Goal: Task Accomplishment & Management: Use online tool/utility

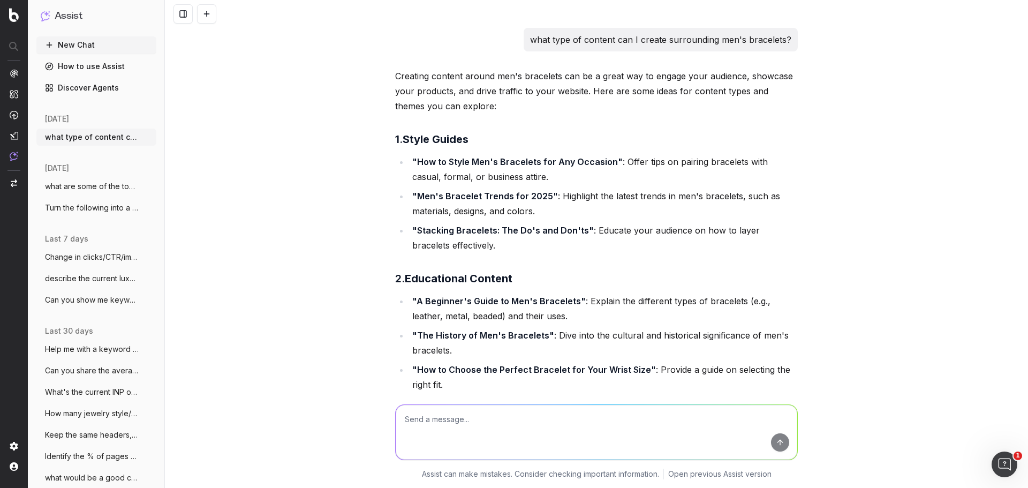
scroll to position [428, 0]
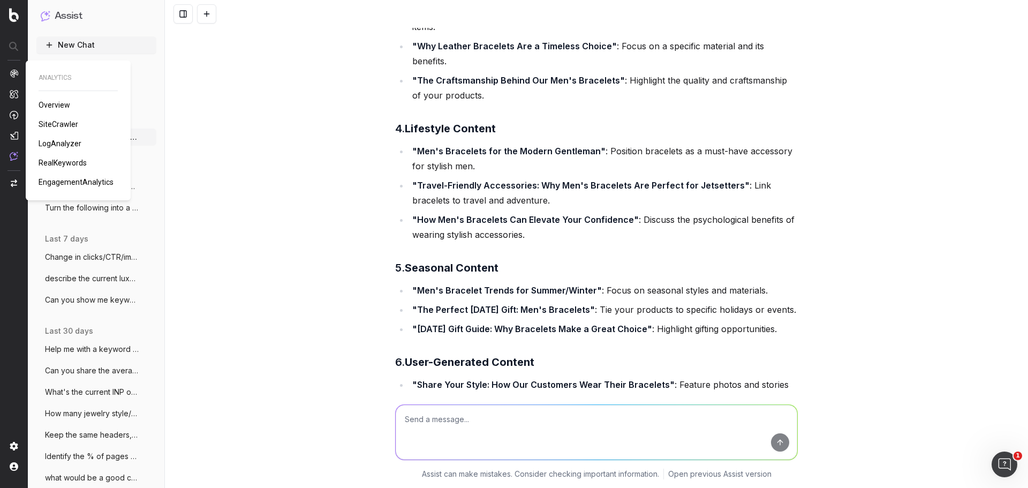
click at [45, 103] on span "Overview" at bounding box center [55, 105] width 32 height 9
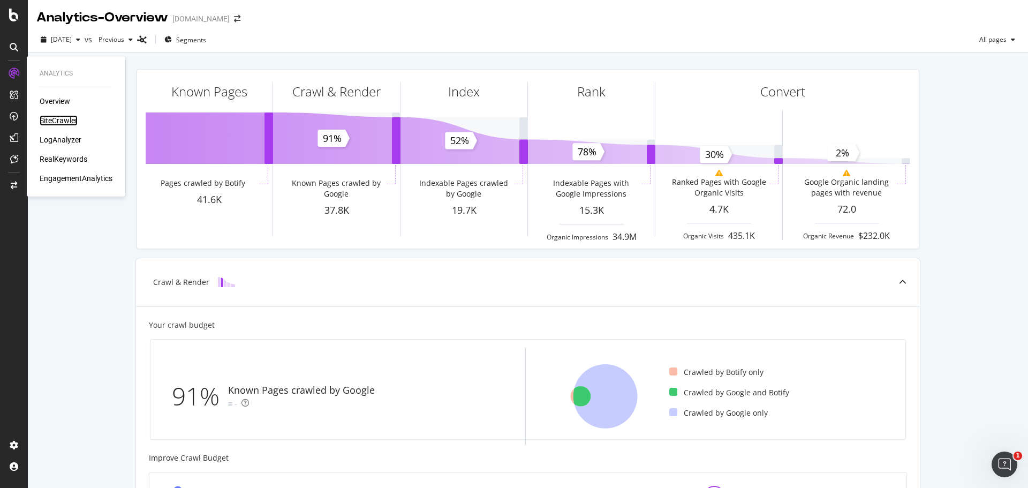
click at [65, 122] on div "SiteCrawler" at bounding box center [59, 120] width 38 height 11
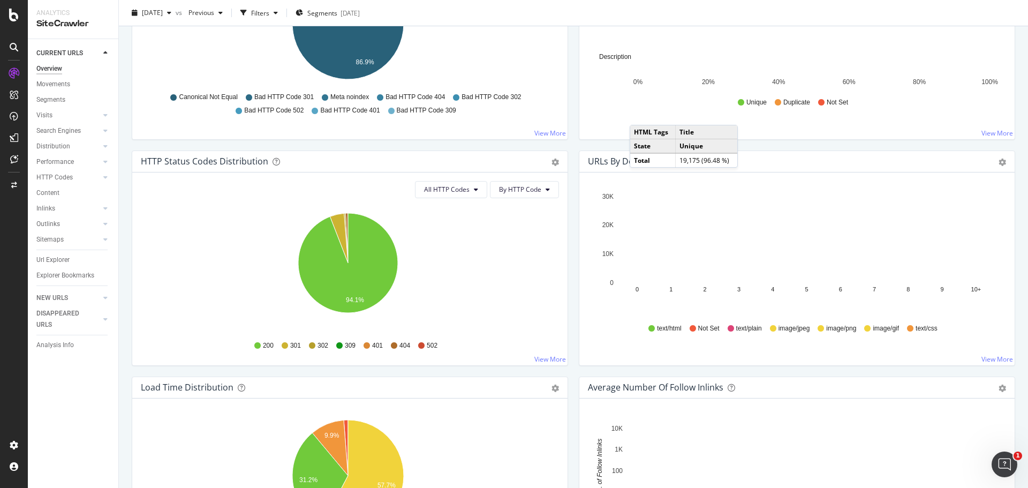
scroll to position [477, 0]
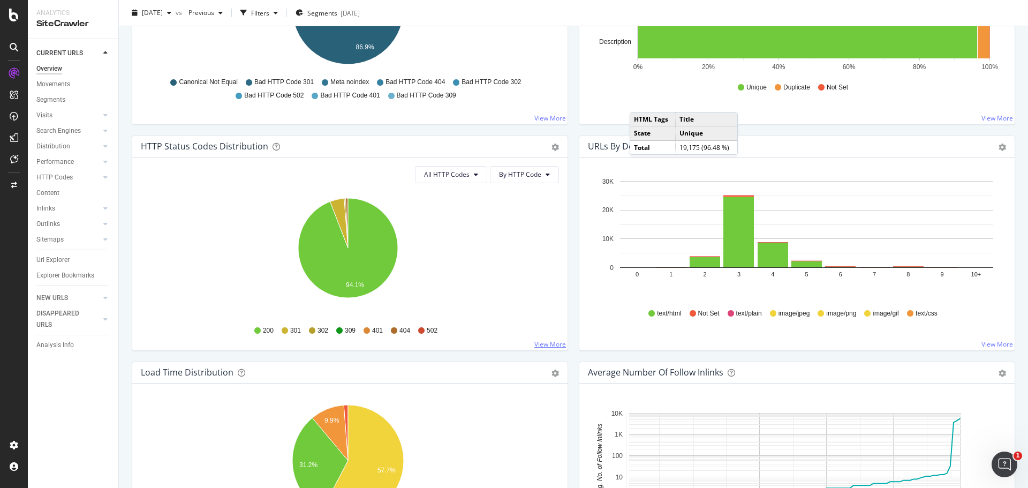
click at [539, 341] on link "View More" at bounding box center [550, 343] width 32 height 9
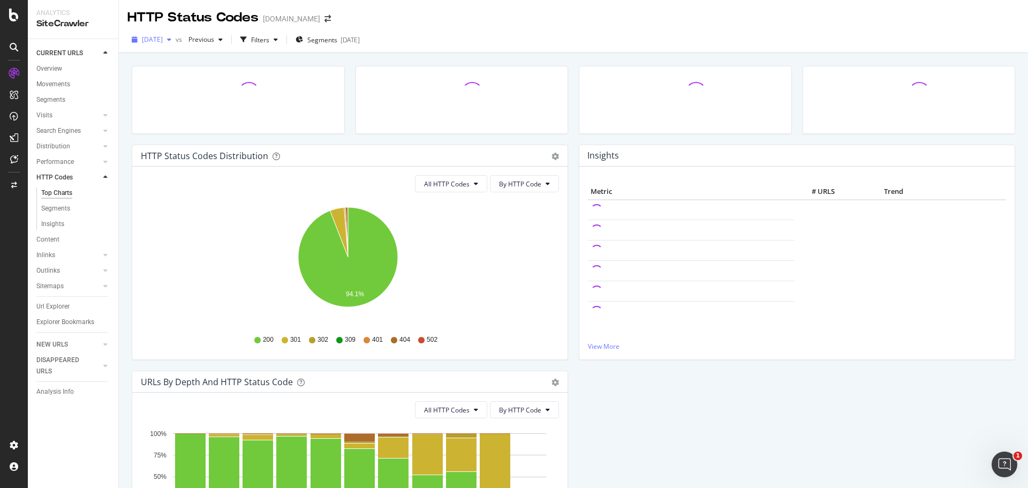
click at [163, 40] on span "2025 Aug. 20th" at bounding box center [152, 39] width 21 height 9
click at [496, 11] on div "HTTP Status Codes davidyurman.com" at bounding box center [573, 13] width 909 height 27
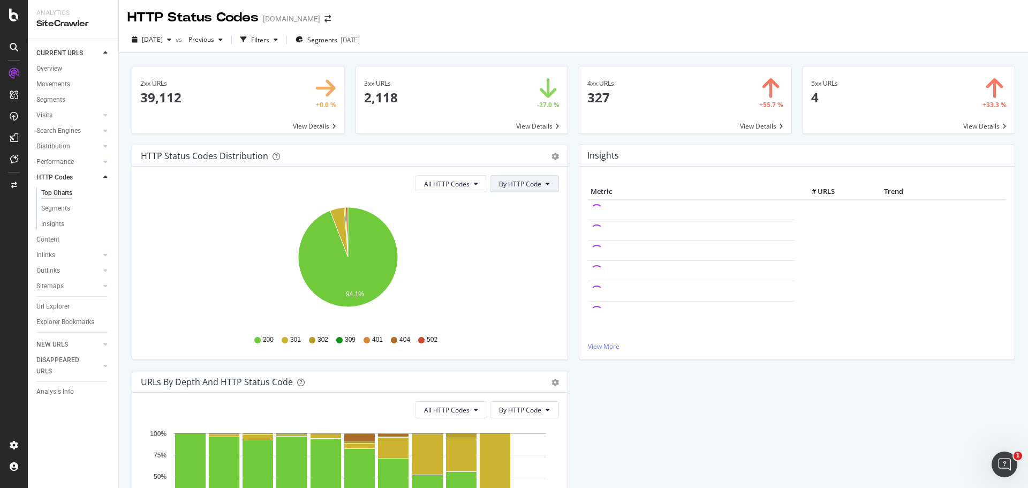
click at [526, 185] on span "By HTTP Code" at bounding box center [520, 183] width 42 height 9
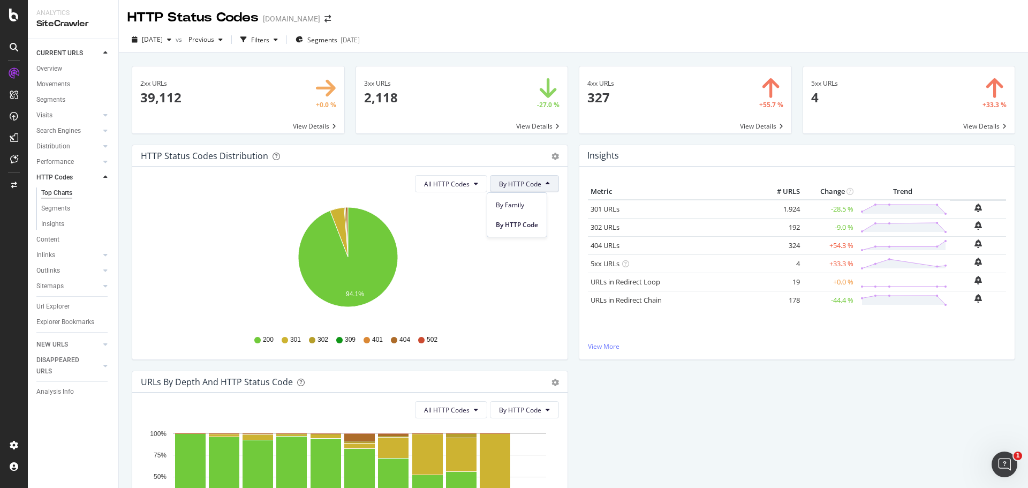
click at [663, 426] on div "HTTP Status Codes Distribution Pie Table Export as CSV Add to Custom Report All…" at bounding box center [573, 371] width 894 height 452
click at [593, 246] on link "404 URLs" at bounding box center [605, 245] width 29 height 10
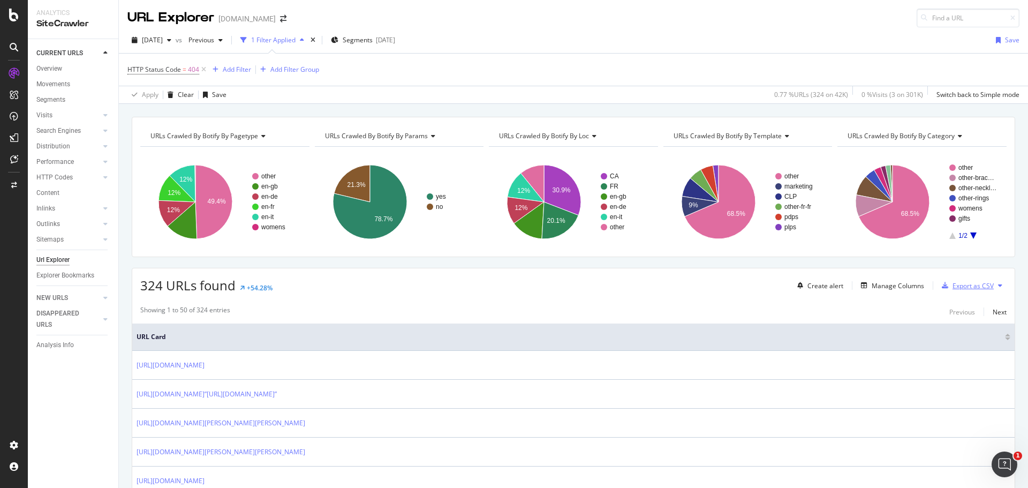
click at [965, 285] on div "Export as CSV" at bounding box center [973, 285] width 41 height 9
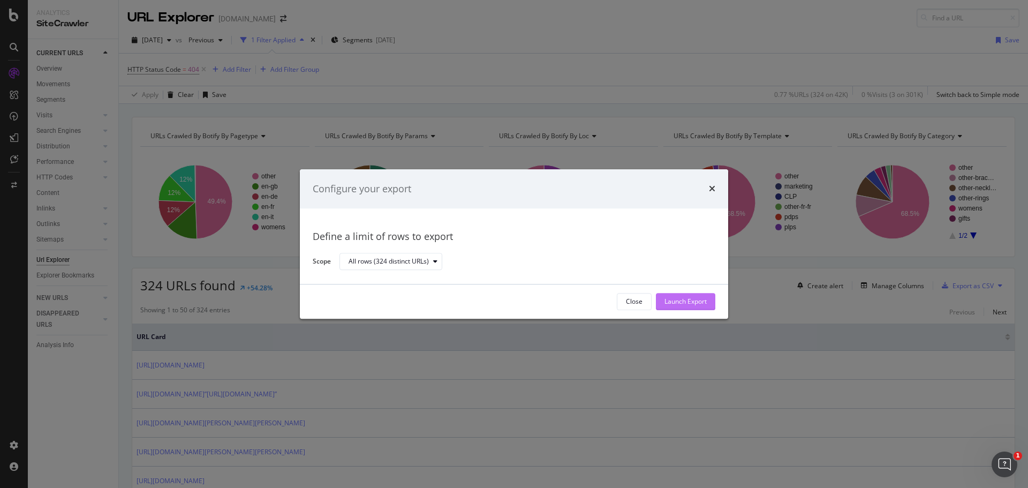
click at [693, 305] on div "Launch Export" at bounding box center [685, 301] width 42 height 9
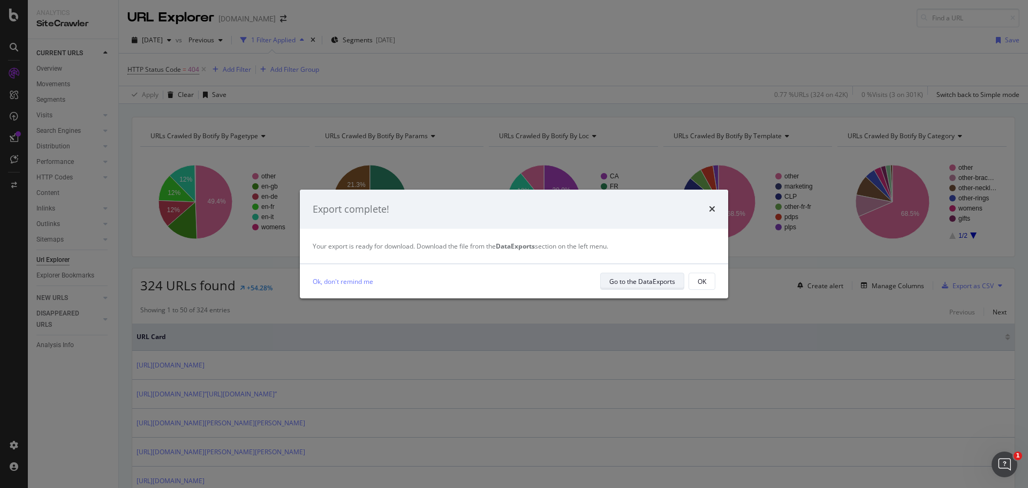
click at [672, 281] on div "Go to the DataExports" at bounding box center [642, 281] width 66 height 9
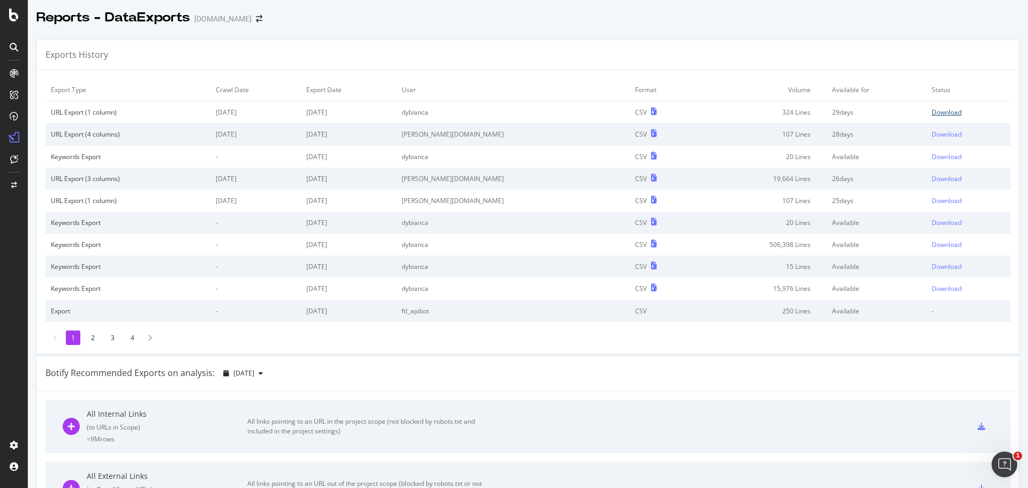
click at [932, 114] on div "Download" at bounding box center [947, 112] width 30 height 9
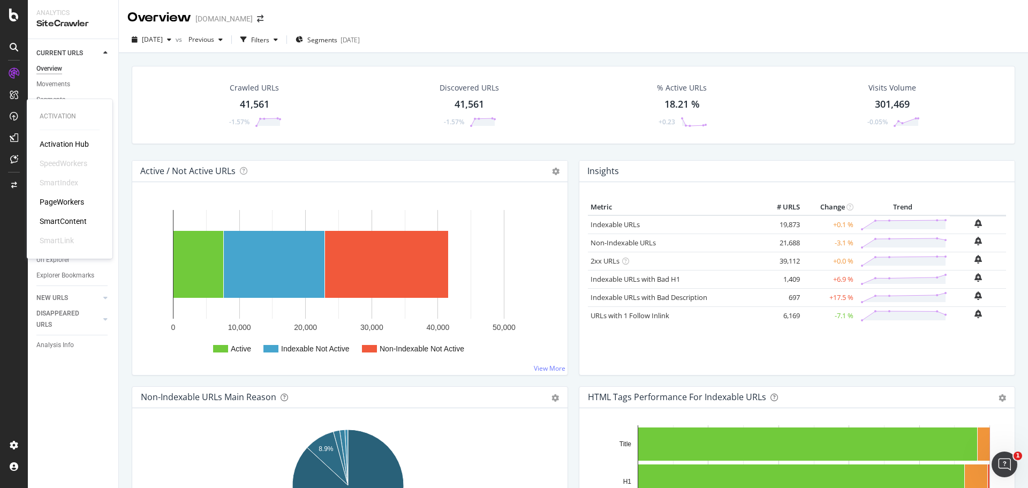
click at [49, 206] on div "PageWorkers" at bounding box center [62, 202] width 44 height 11
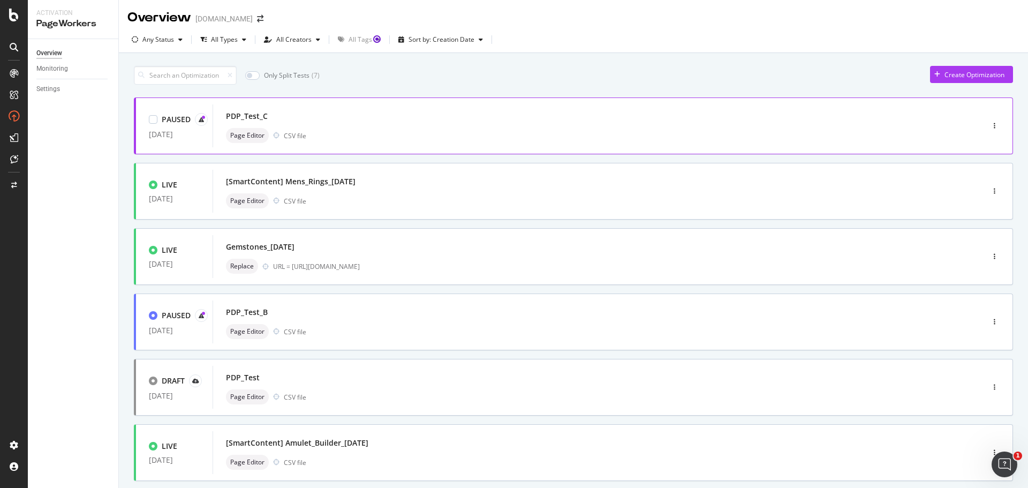
click at [418, 125] on div "PDP_Test_C Page Editor CSV file" at bounding box center [582, 126] width 712 height 34
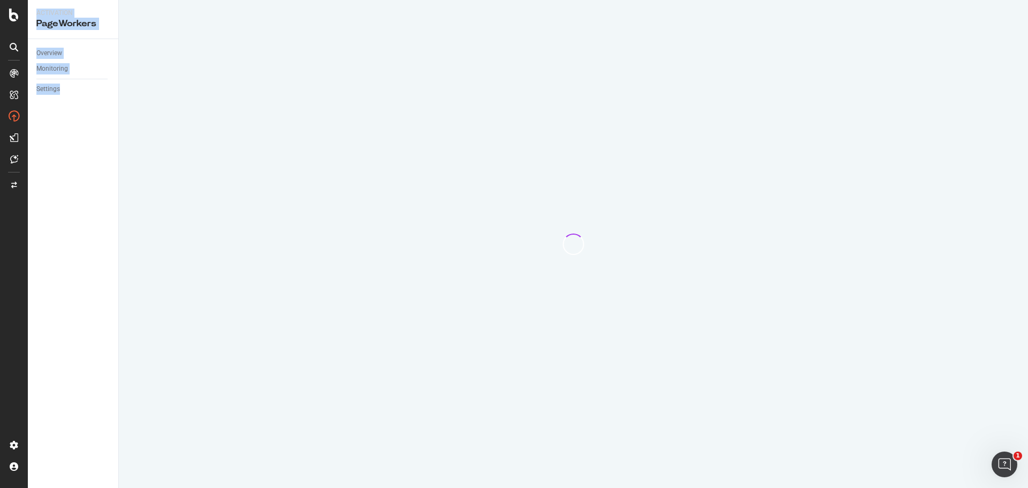
click at [418, 125] on div at bounding box center [573, 244] width 909 height 488
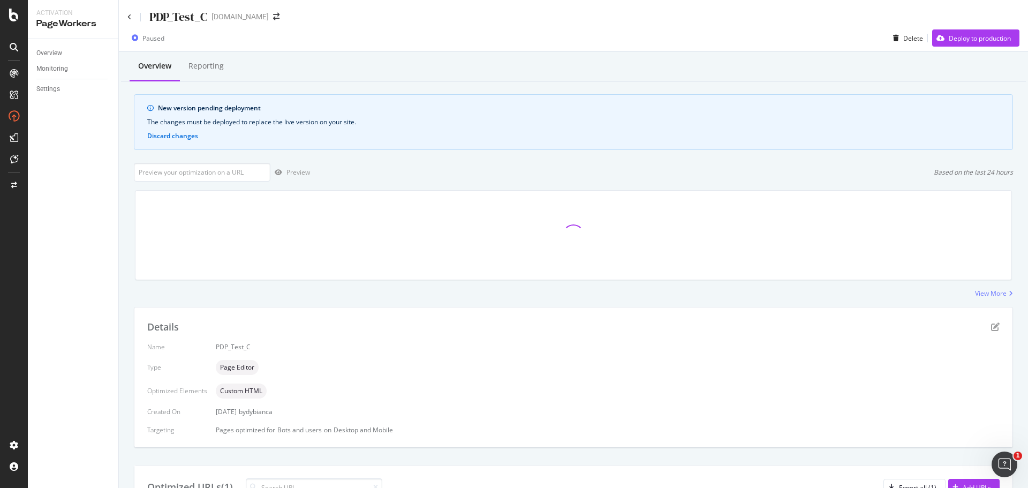
scroll to position [9, 0]
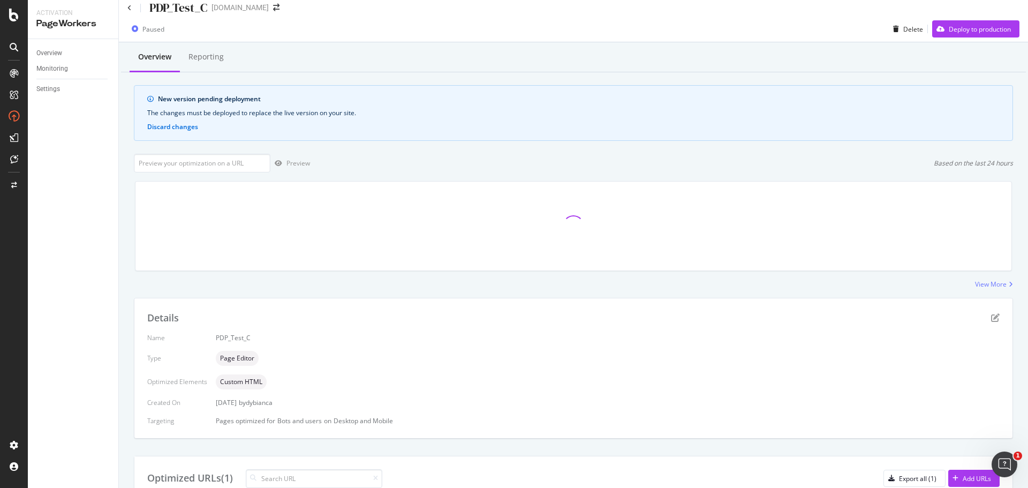
click at [450, 137] on div "New version pending deployment The changes must be deployed to replace the live…" at bounding box center [573, 113] width 879 height 56
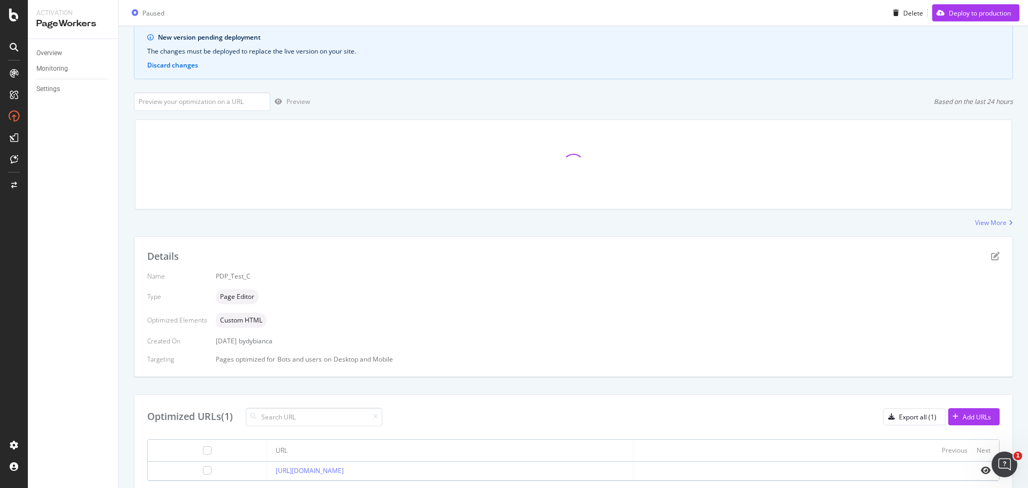
scroll to position [115, 0]
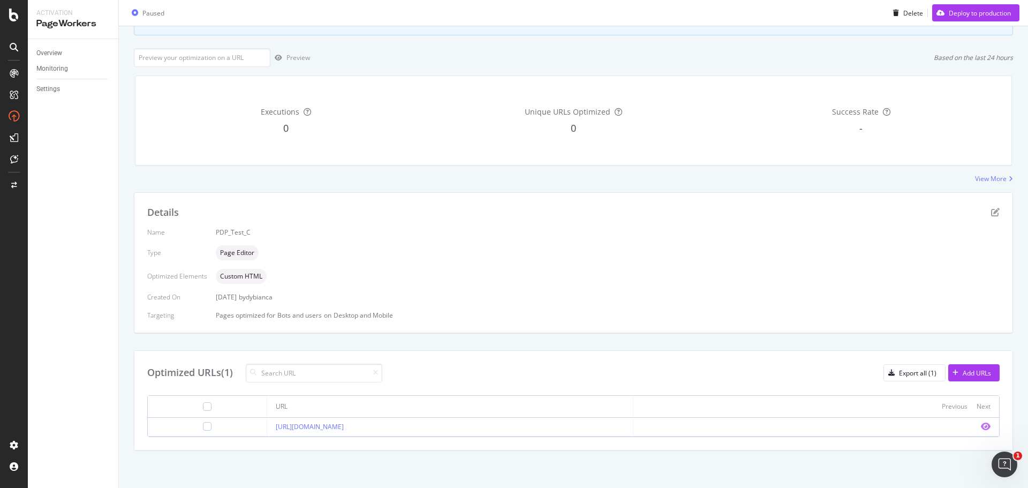
click at [981, 427] on icon "eye" at bounding box center [986, 426] width 10 height 9
click at [991, 214] on icon "pen-to-square" at bounding box center [995, 212] width 9 height 9
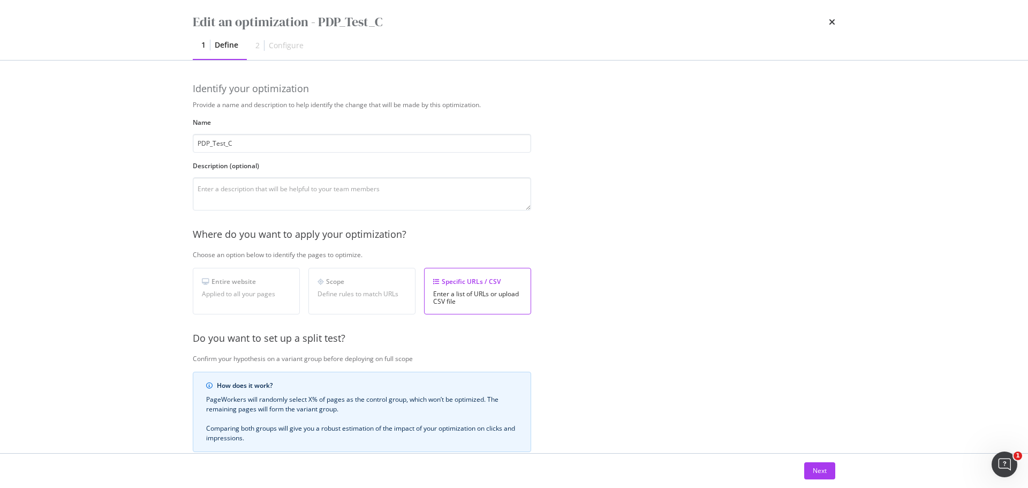
scroll to position [164, 0]
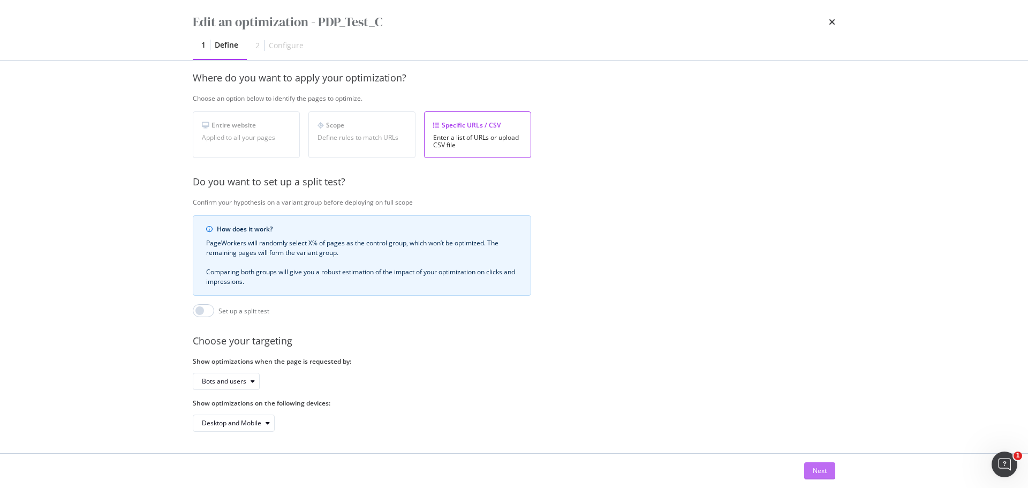
click at [825, 473] on div "Next" at bounding box center [820, 470] width 14 height 9
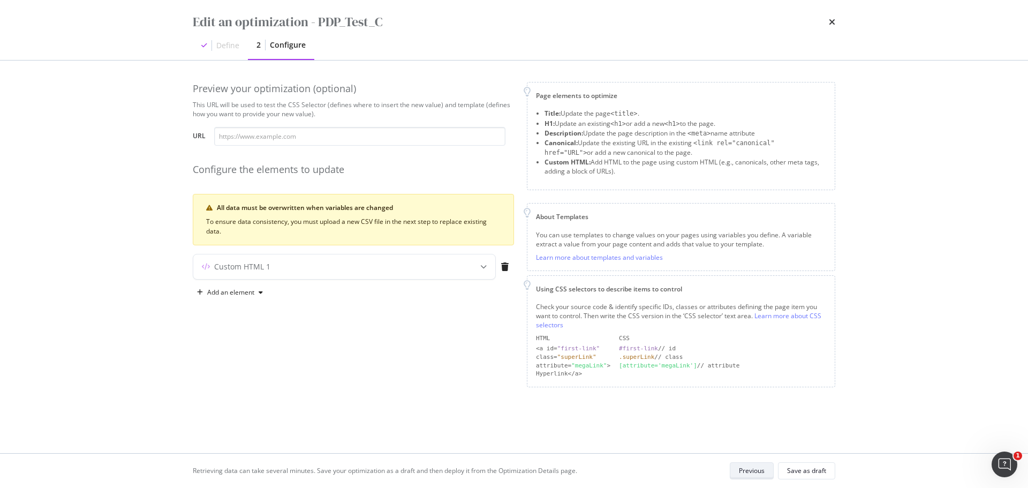
scroll to position [0, 0]
click at [810, 473] on div "Save as draft" at bounding box center [806, 470] width 39 height 9
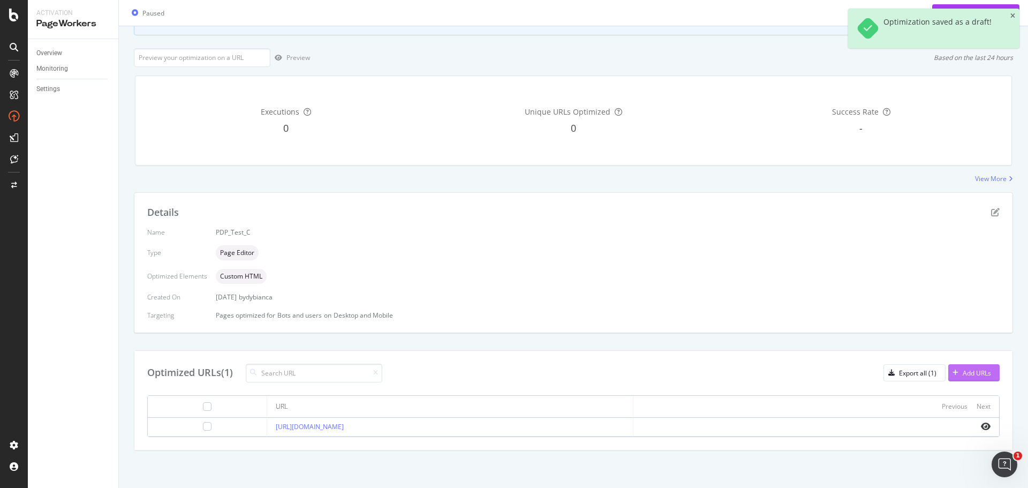
click at [968, 373] on div "Add URLs" at bounding box center [977, 372] width 28 height 9
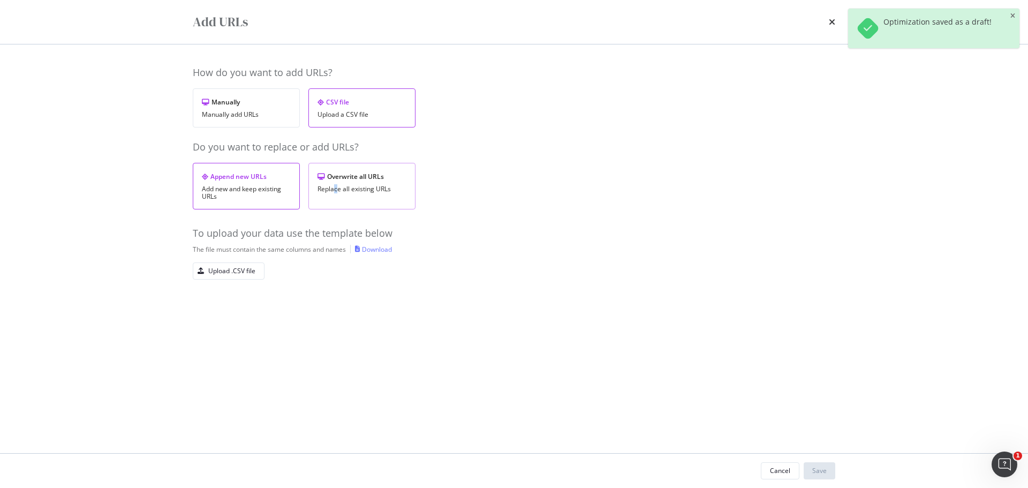
click at [336, 187] on div "Replace all existing URLs" at bounding box center [362, 188] width 89 height 7
click at [246, 271] on div "Upload .CSV file" at bounding box center [231, 270] width 47 height 9
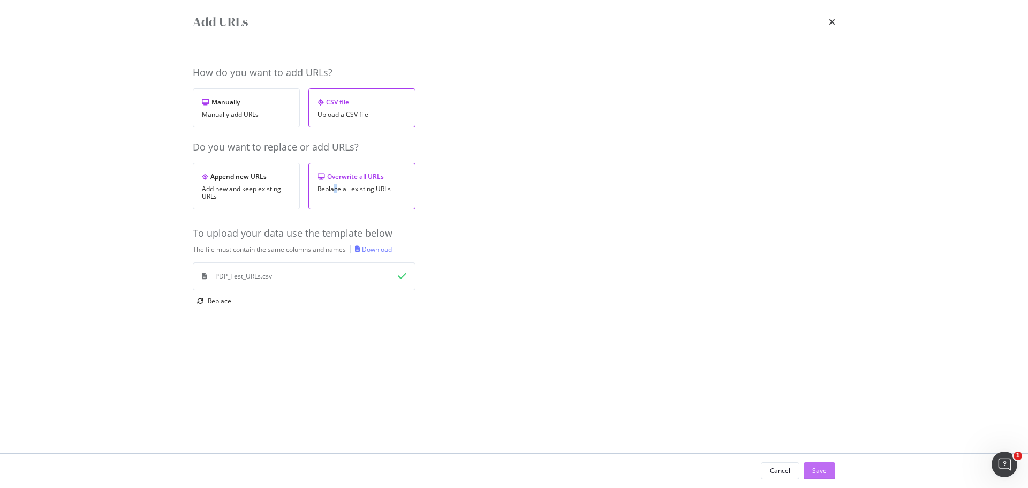
click at [831, 467] on button "Save" at bounding box center [820, 470] width 32 height 17
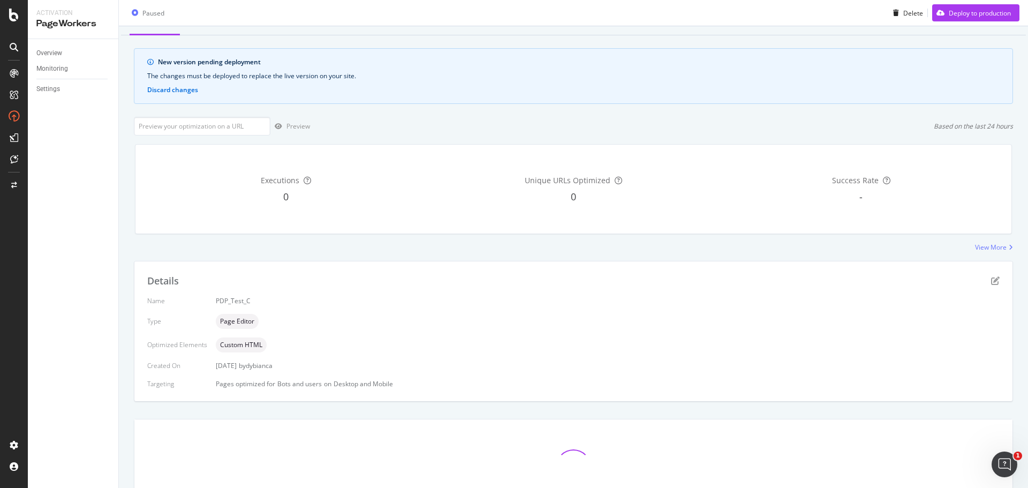
scroll to position [115, 0]
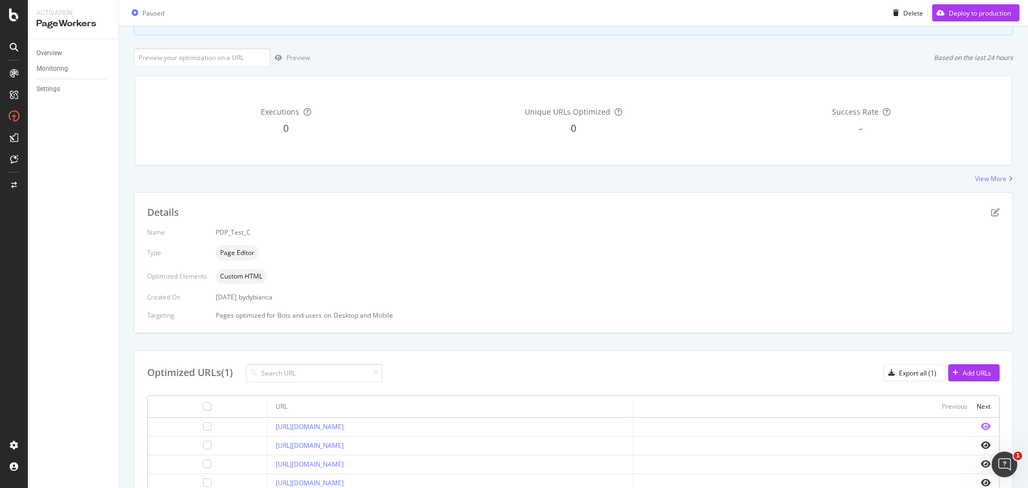
click at [981, 425] on icon "eye" at bounding box center [986, 426] width 10 height 9
click at [981, 445] on icon "eye" at bounding box center [986, 445] width 10 height 9
click at [991, 211] on icon "pen-to-square" at bounding box center [995, 212] width 9 height 9
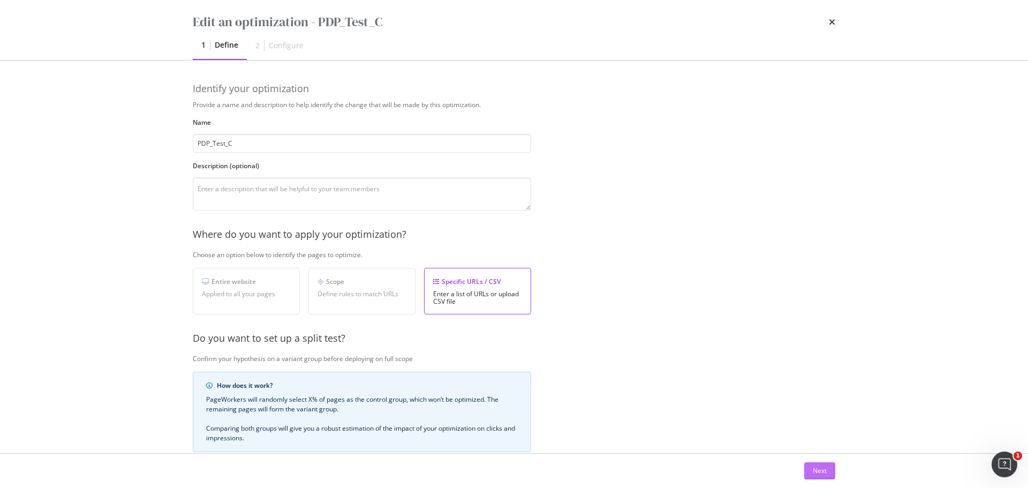
click at [814, 470] on div "Next" at bounding box center [820, 470] width 14 height 9
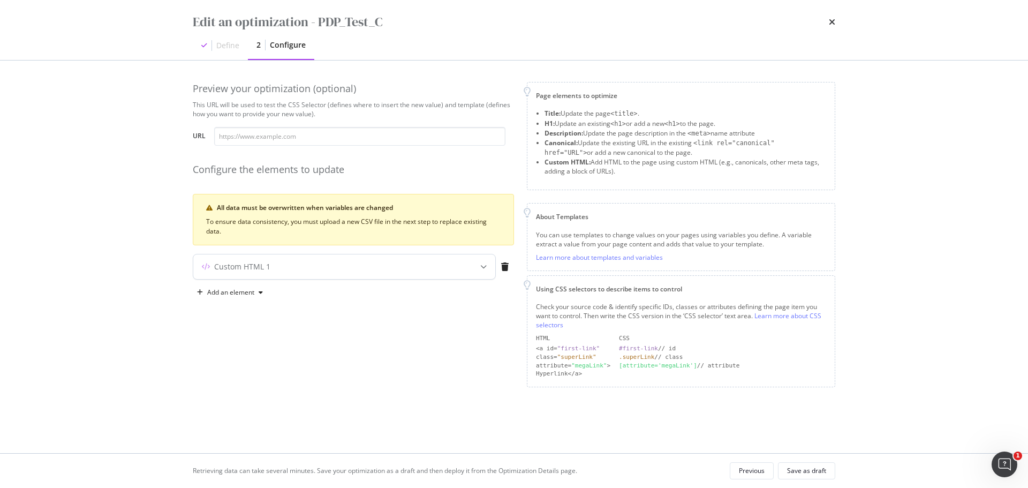
click at [421, 270] on div "Custom HTML 1" at bounding box center [323, 266] width 260 height 11
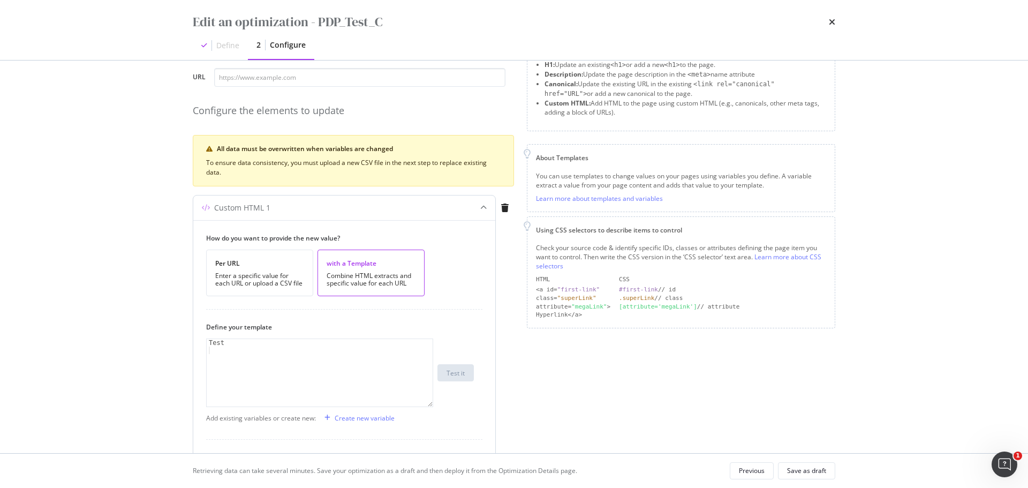
scroll to position [161, 0]
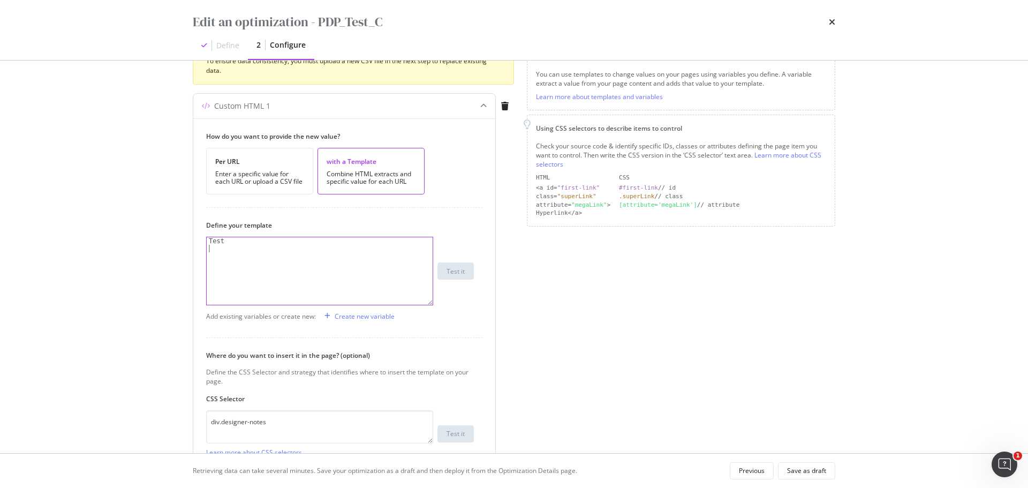
click at [235, 254] on div "Test" at bounding box center [320, 278] width 226 height 82
drag, startPoint x: 233, startPoint y: 246, endPoint x: 193, endPoint y: 233, distance: 42.5
click at [193, 233] on div "Custom HTML 1 How do you want to provide the new value? Per URL Enter a specifi…" at bounding box center [344, 302] width 303 height 419
type textarea "Test"
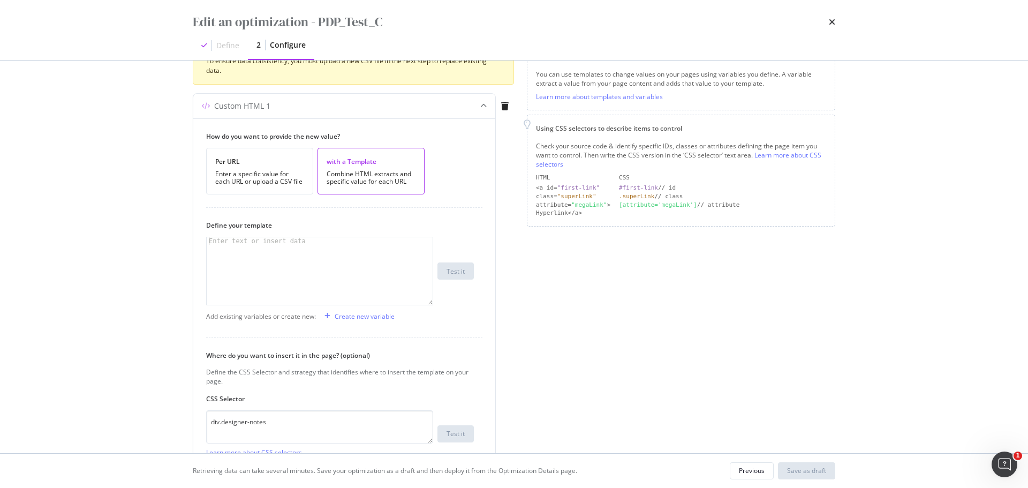
click at [636, 284] on div "Page elements to optimize Title: Update the page <title> . H1: Update an existi…" at bounding box center [681, 227] width 308 height 612
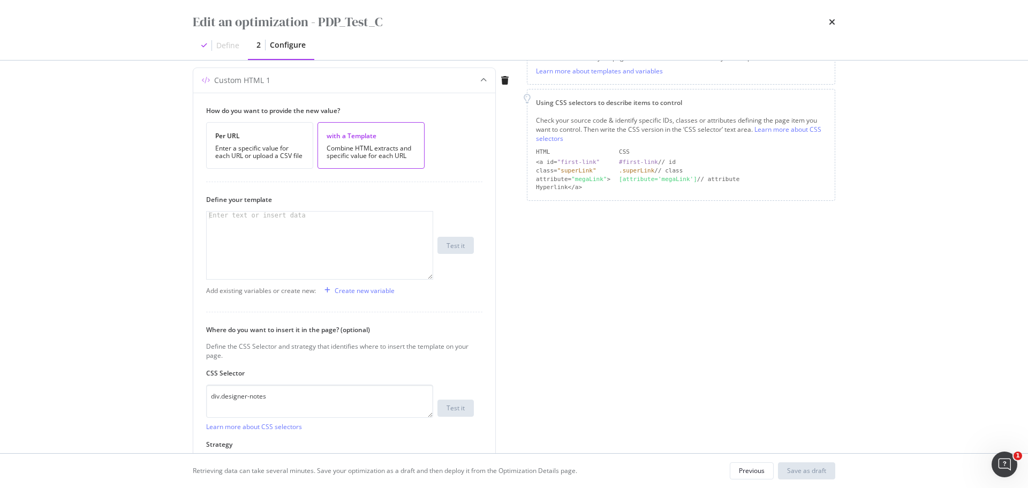
scroll to position [102, 0]
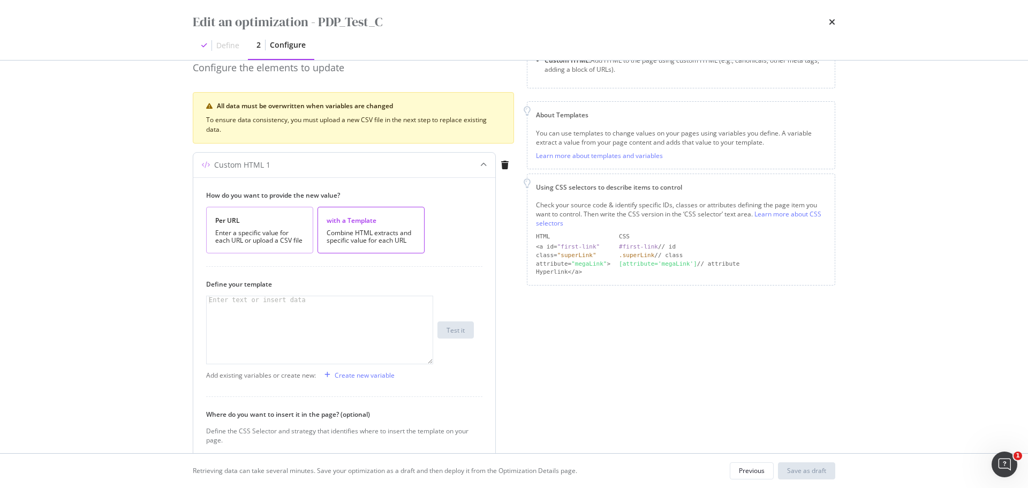
click at [278, 237] on div "Enter a specific value for each URL or upload a CSV file" at bounding box center [259, 236] width 89 height 15
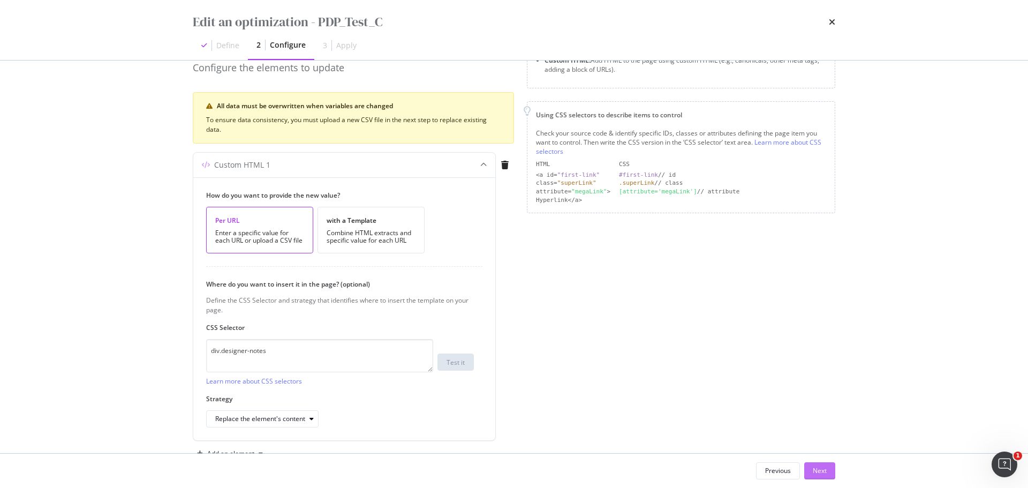
click at [824, 478] on div "Next" at bounding box center [820, 471] width 14 height 16
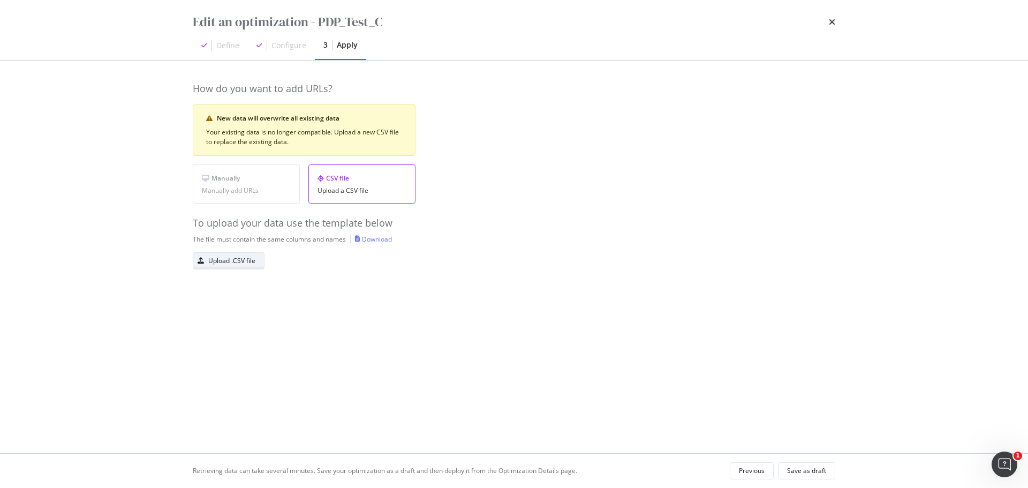
click at [242, 259] on div "Upload .CSV file" at bounding box center [231, 260] width 47 height 9
click at [819, 474] on div "Save as draft" at bounding box center [806, 470] width 39 height 9
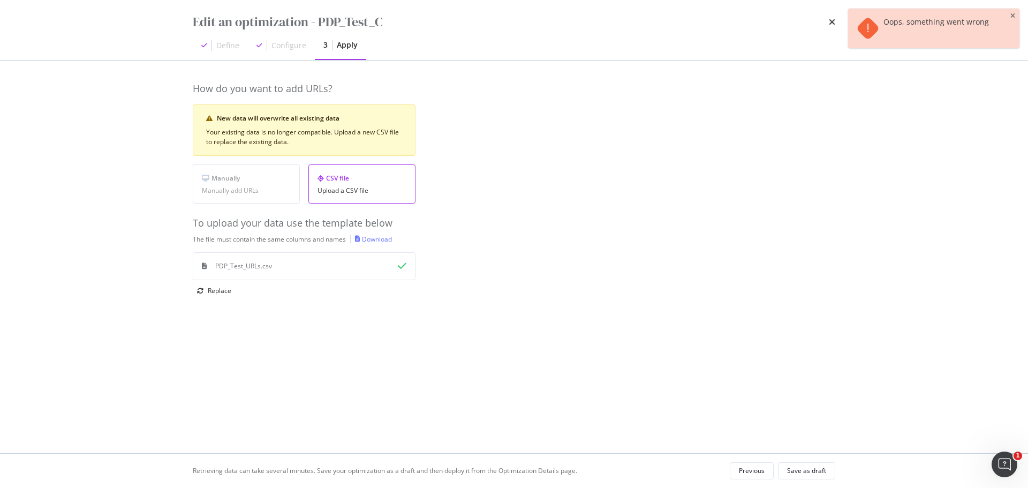
click at [817, 396] on div "How do you want to add URLs? New data will overwrite all existing data Your exi…" at bounding box center [514, 257] width 643 height 350
click at [803, 471] on div "Save as draft" at bounding box center [806, 470] width 39 height 9
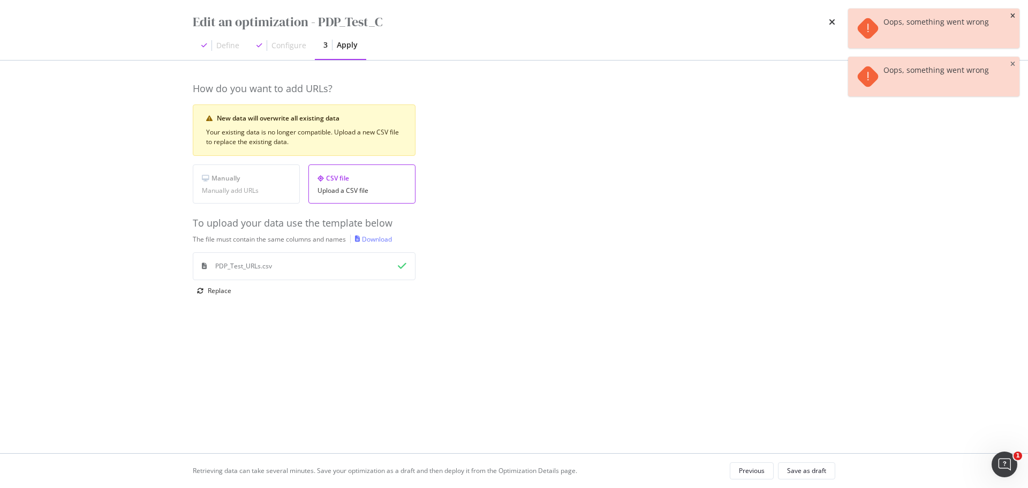
click at [1013, 17] on icon "close toast" at bounding box center [1012, 16] width 5 height 6
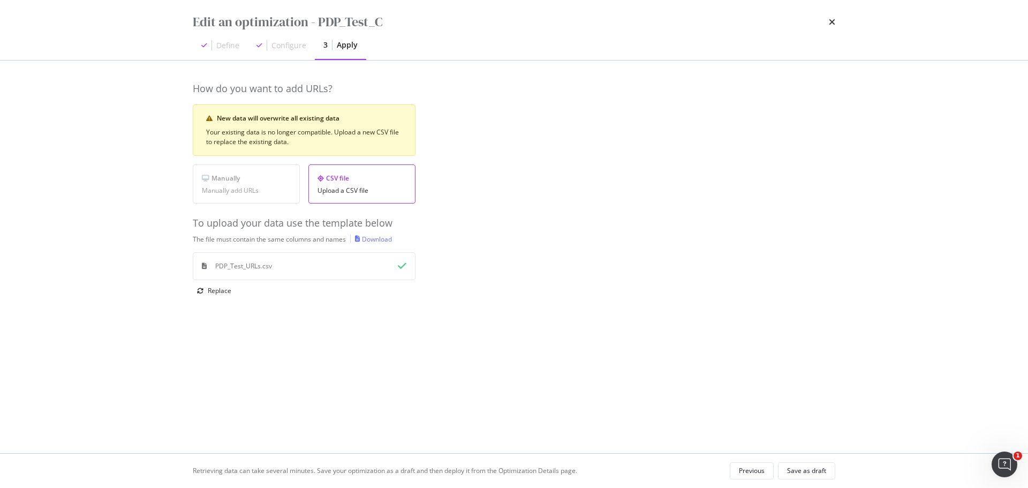
click at [1011, 14] on div "Edit an optimization - PDP_Test_C Define Configure 3 Apply How do you want to a…" at bounding box center [514, 244] width 1028 height 488
click at [830, 24] on icon "times" at bounding box center [832, 22] width 6 height 9
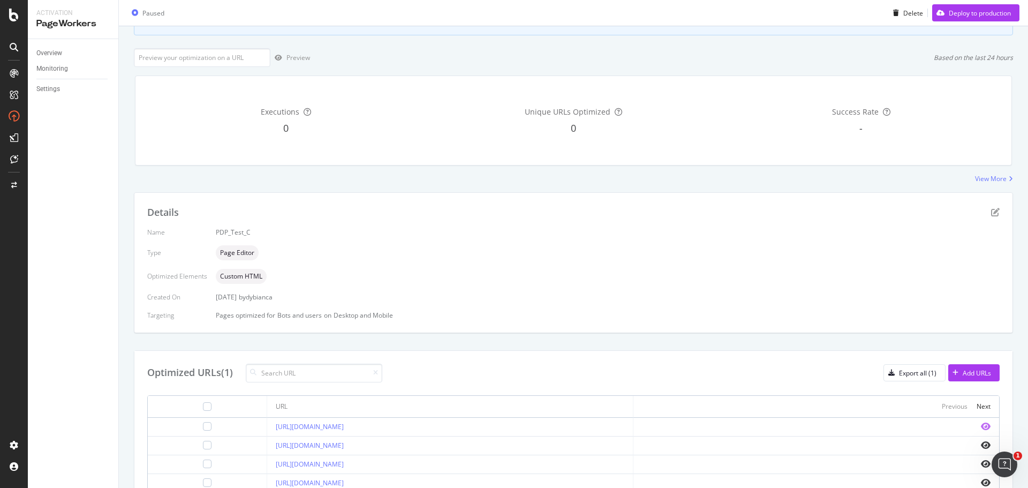
click at [981, 426] on icon "eye" at bounding box center [986, 426] width 10 height 9
click at [981, 465] on icon "eye" at bounding box center [986, 463] width 10 height 9
